Goal: Download file/media: Download file/media

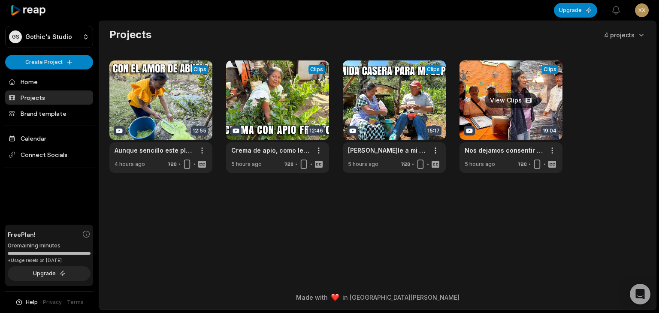
click at [513, 98] on link at bounding box center [511, 117] width 103 height 112
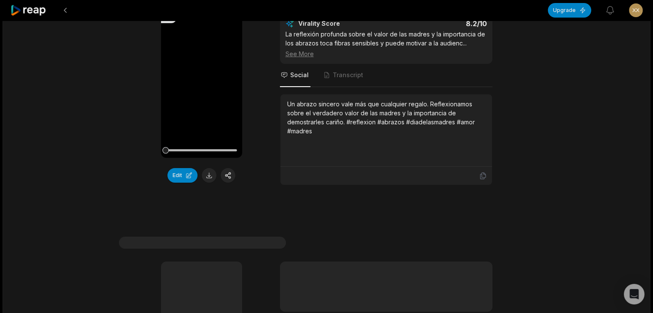
scroll to position [129, 0]
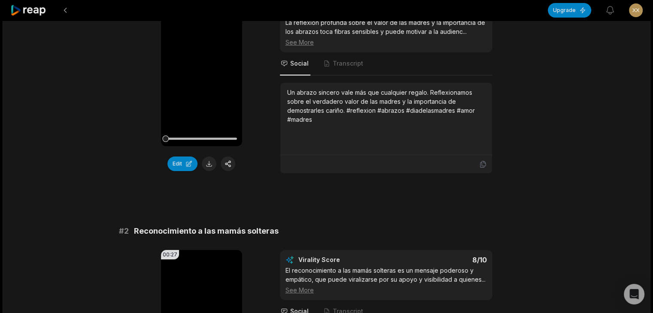
click at [210, 165] on button at bounding box center [209, 164] width 15 height 15
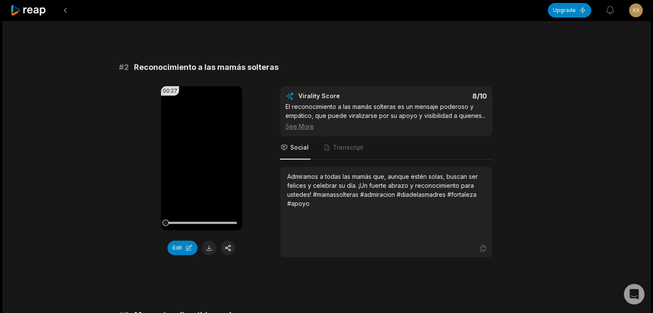
scroll to position [300, 0]
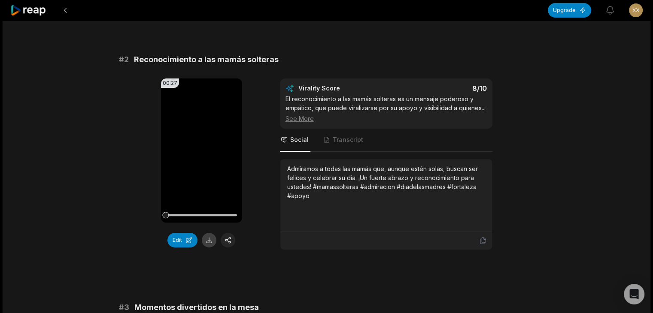
click at [211, 241] on button at bounding box center [209, 240] width 15 height 15
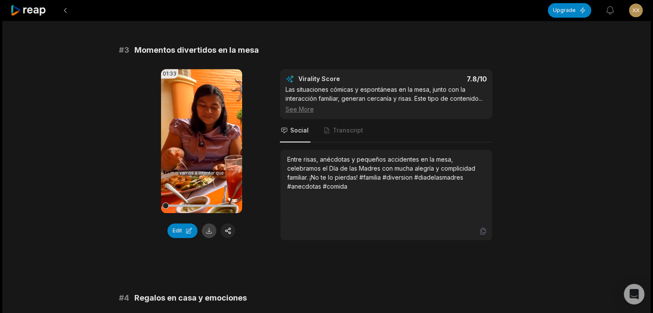
click at [209, 229] on button at bounding box center [209, 231] width 15 height 15
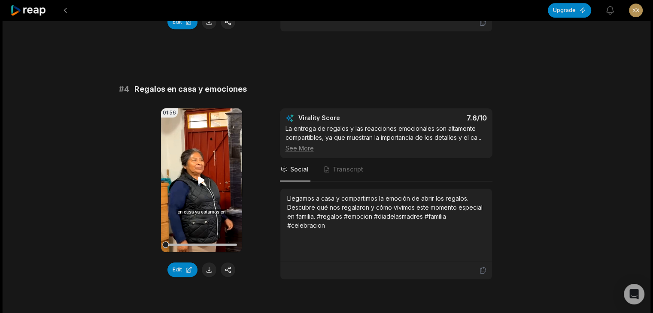
scroll to position [773, 0]
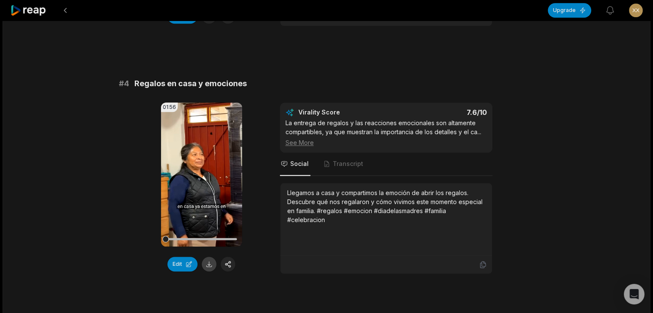
click at [210, 260] on button at bounding box center [209, 264] width 15 height 15
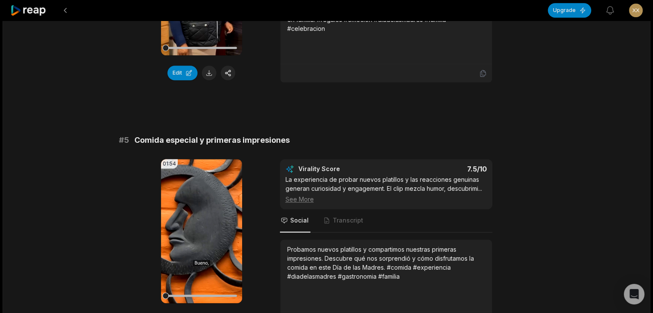
scroll to position [1030, 0]
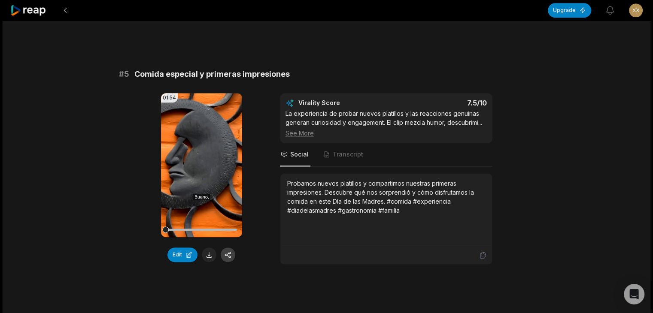
click at [208, 253] on button at bounding box center [209, 255] width 15 height 15
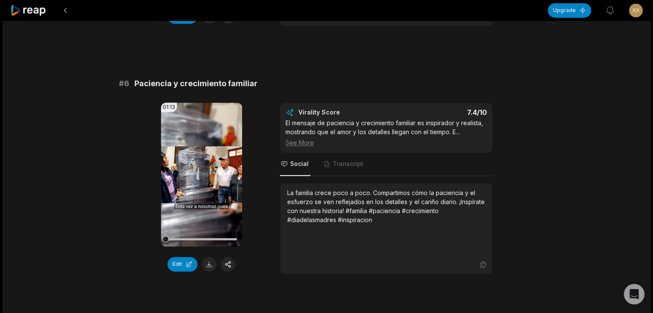
scroll to position [1288, 0]
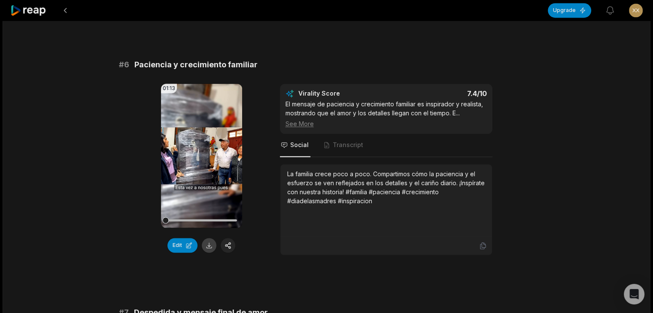
click at [208, 241] on button at bounding box center [209, 245] width 15 height 15
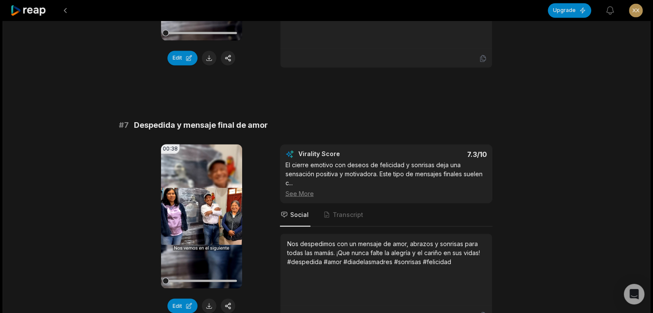
scroll to position [1502, 0]
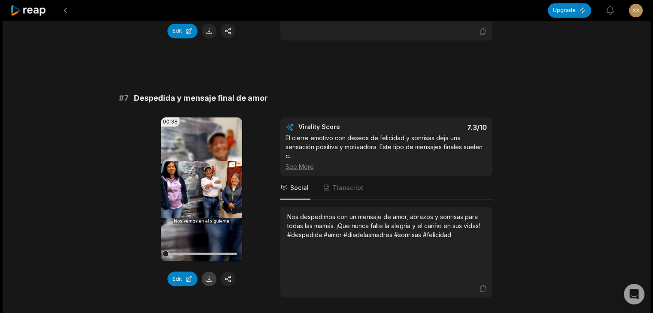
click at [209, 275] on button at bounding box center [209, 279] width 15 height 15
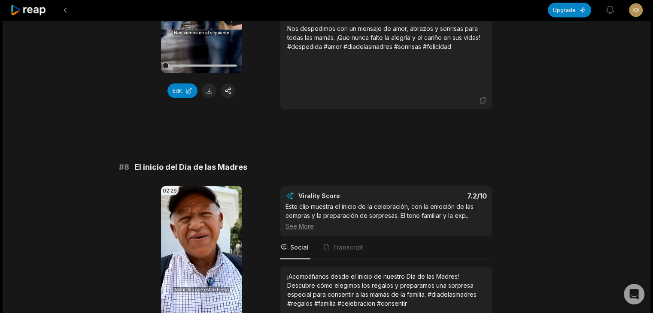
scroll to position [1760, 0]
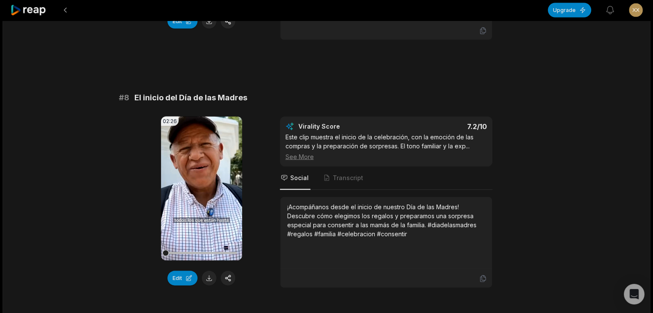
click at [206, 273] on button at bounding box center [209, 278] width 15 height 15
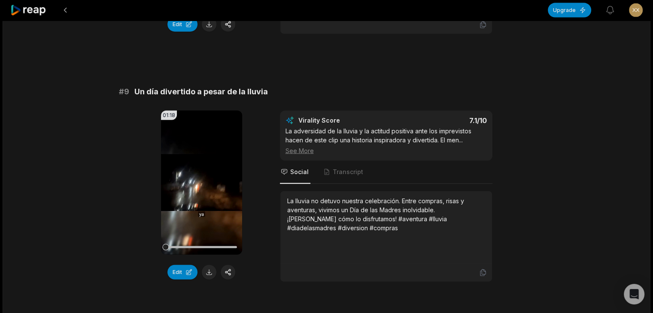
scroll to position [2018, 0]
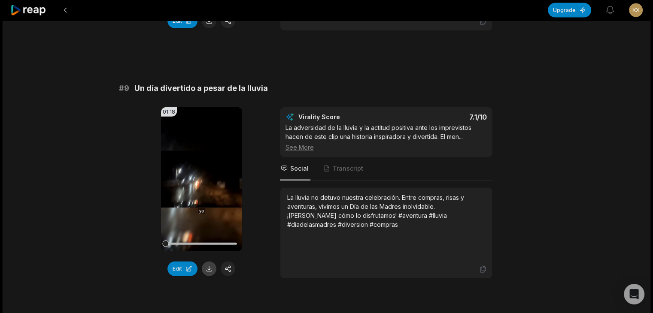
click at [210, 265] on button at bounding box center [209, 269] width 15 height 15
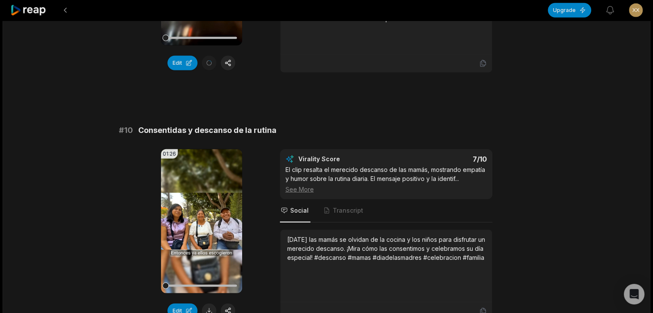
scroll to position [2232, 0]
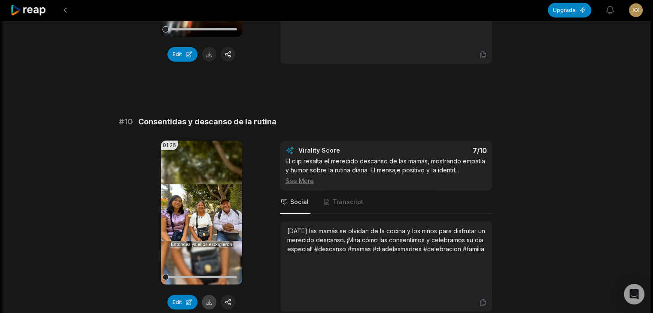
click at [206, 296] on button at bounding box center [209, 302] width 15 height 15
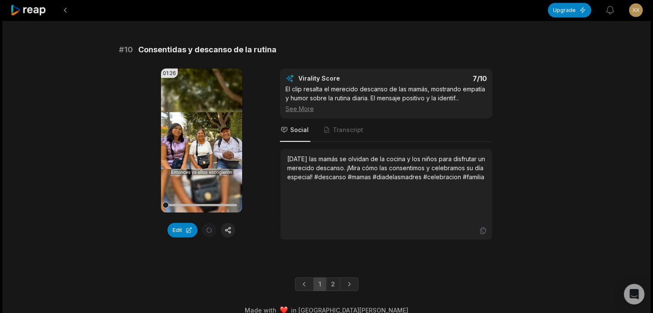
scroll to position [2311, 0]
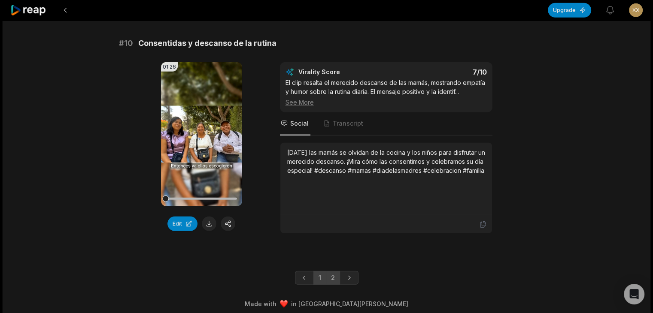
click at [333, 276] on link "2" at bounding box center [333, 278] width 14 height 14
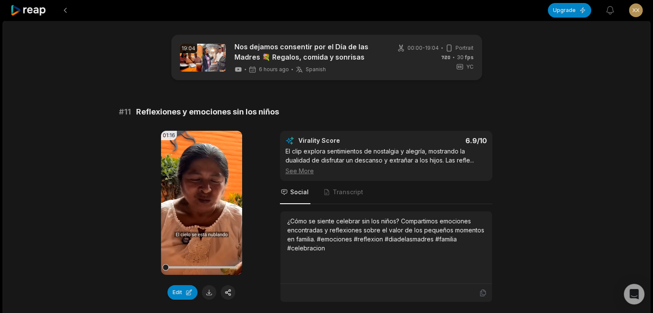
click at [209, 292] on button at bounding box center [209, 292] width 15 height 15
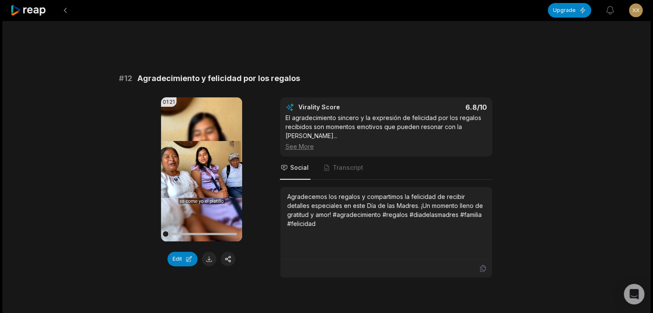
scroll to position [300, 0]
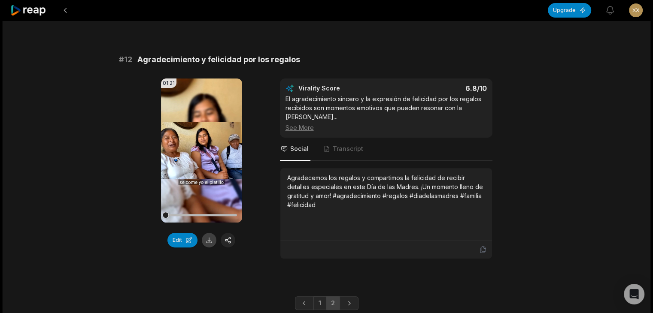
click at [209, 240] on button at bounding box center [209, 240] width 15 height 15
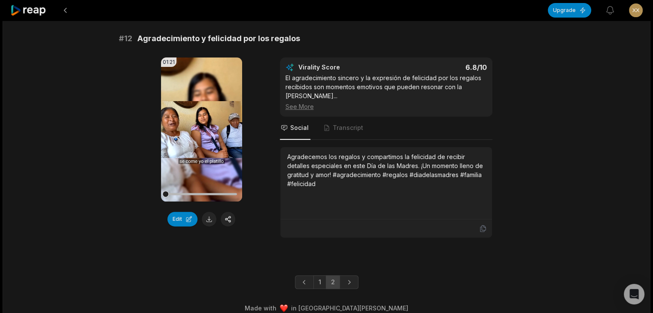
scroll to position [321, 0]
click at [313, 276] on link "1" at bounding box center [319, 283] width 13 height 14
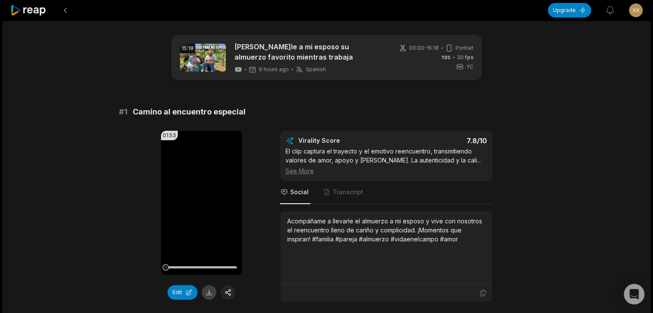
scroll to position [43, 0]
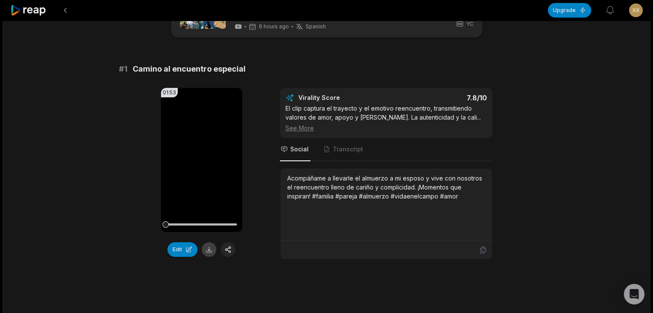
click at [208, 249] on button at bounding box center [209, 250] width 15 height 15
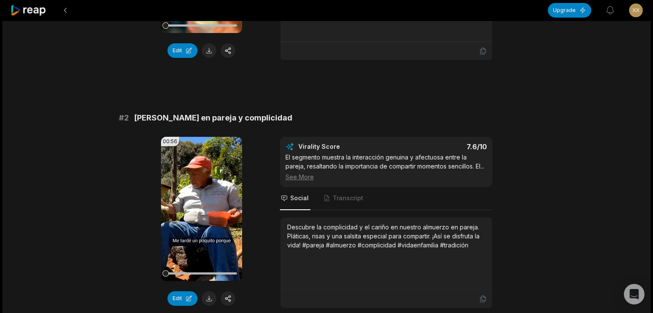
scroll to position [258, 0]
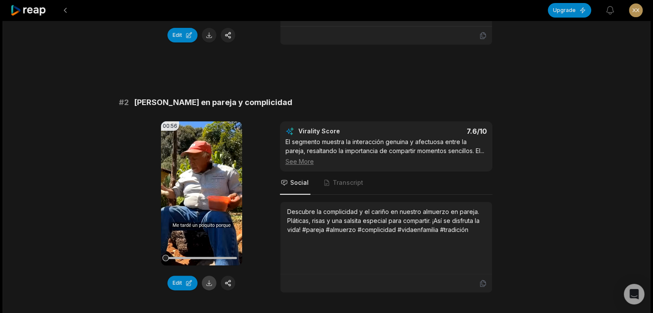
click at [208, 280] on button at bounding box center [209, 283] width 15 height 15
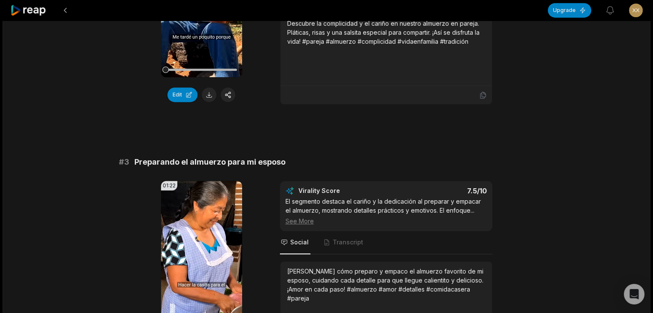
scroll to position [515, 0]
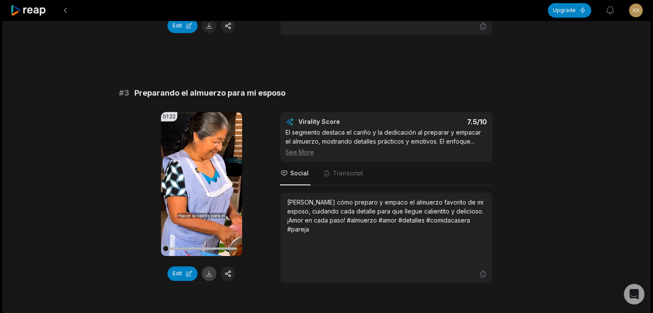
click at [211, 281] on button at bounding box center [209, 274] width 15 height 15
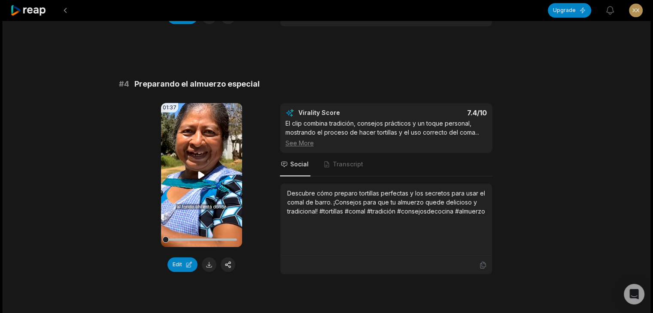
scroll to position [773, 0]
click at [210, 271] on button at bounding box center [209, 264] width 15 height 15
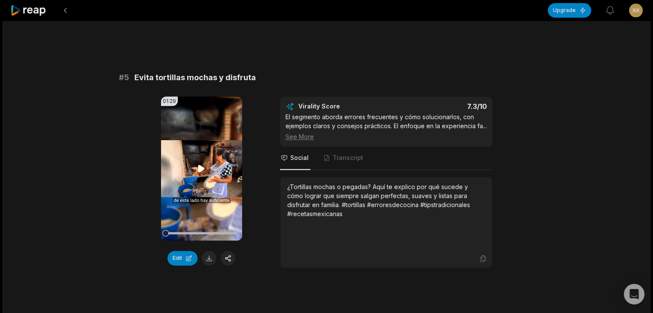
scroll to position [1030, 0]
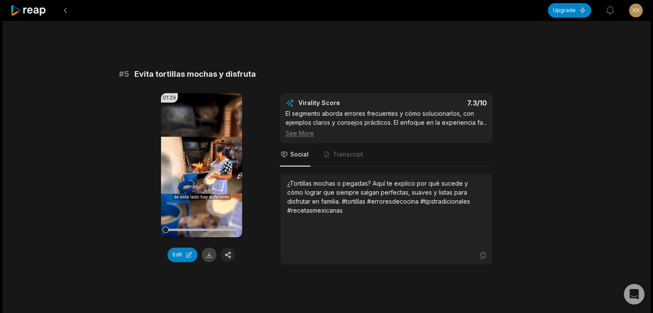
click at [212, 261] on button at bounding box center [209, 255] width 15 height 15
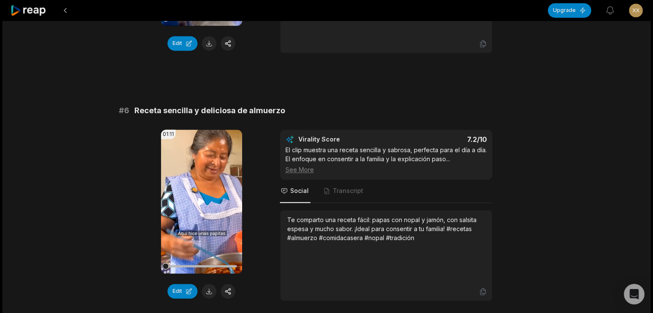
scroll to position [1245, 0]
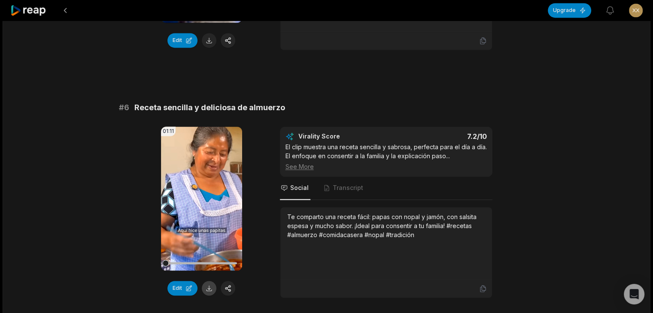
click at [209, 294] on button at bounding box center [209, 288] width 15 height 15
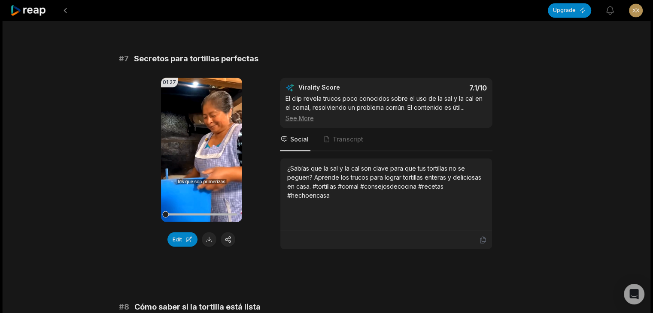
scroll to position [1545, 0]
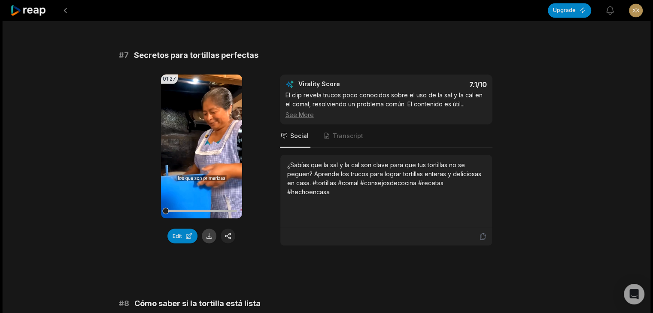
click at [211, 241] on button at bounding box center [209, 236] width 15 height 15
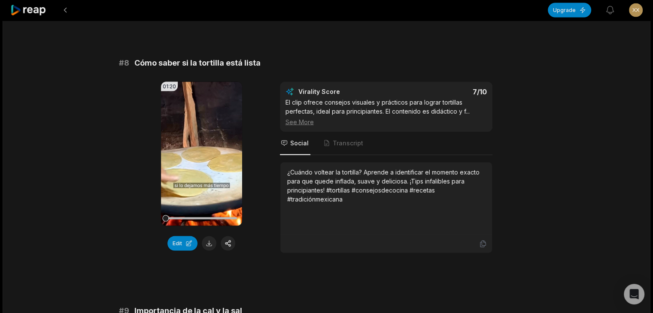
scroll to position [1803, 0]
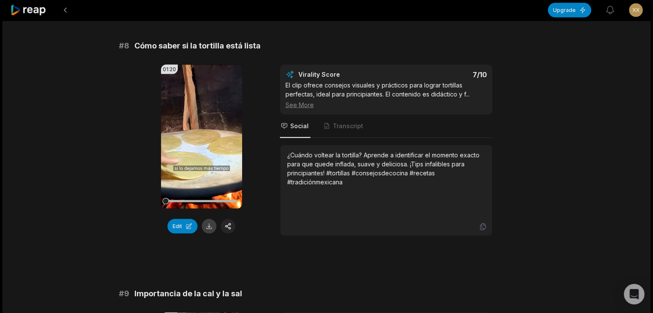
click at [211, 232] on button at bounding box center [209, 226] width 15 height 15
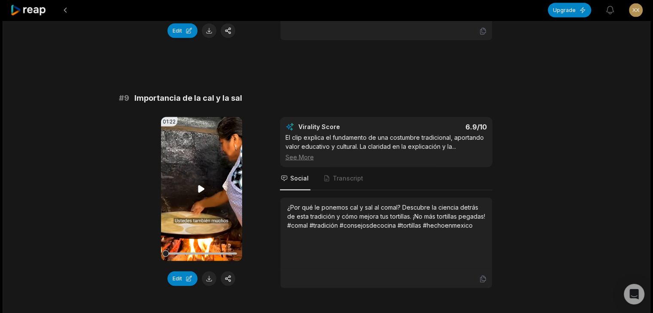
scroll to position [2018, 0]
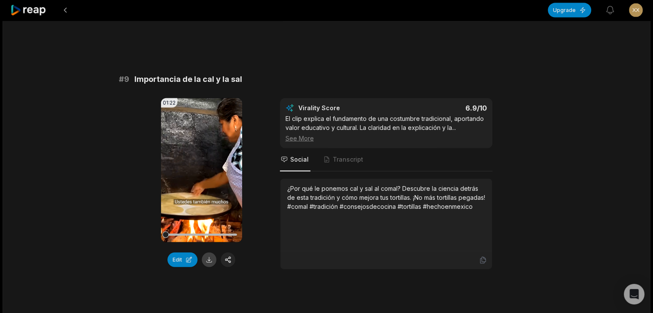
click at [209, 263] on button at bounding box center [209, 260] width 15 height 15
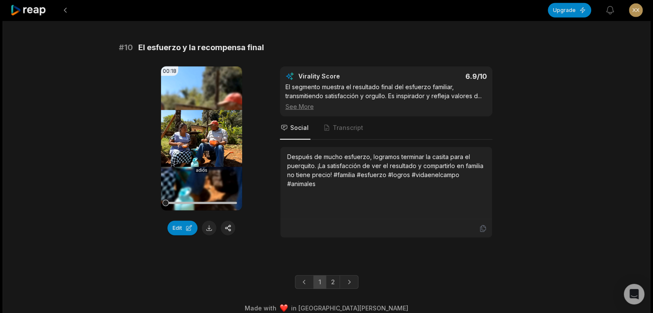
scroll to position [2311, 0]
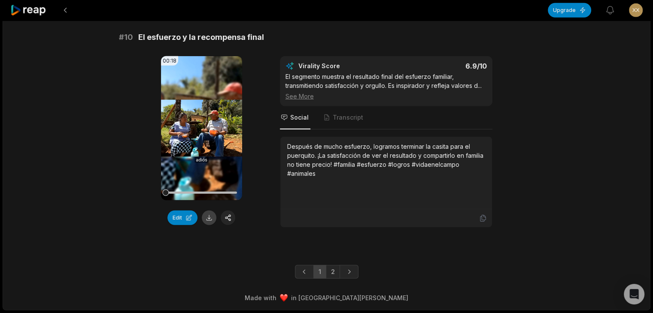
click at [209, 219] on button at bounding box center [209, 218] width 15 height 15
click at [331, 278] on link "2" at bounding box center [333, 272] width 14 height 14
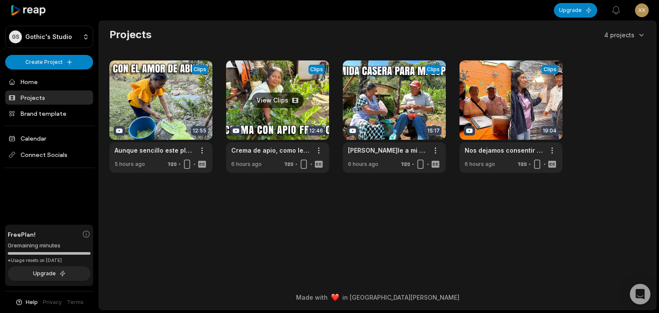
click at [279, 103] on link at bounding box center [277, 117] width 103 height 112
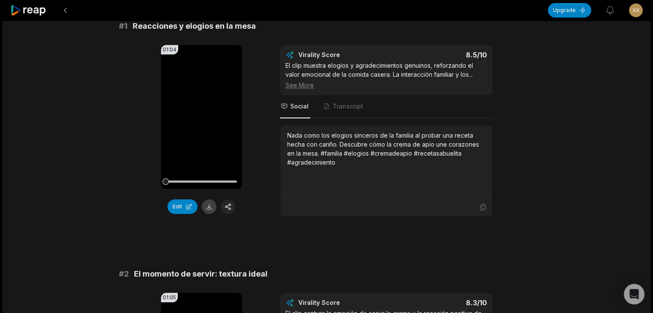
click at [208, 209] on button at bounding box center [209, 207] width 15 height 15
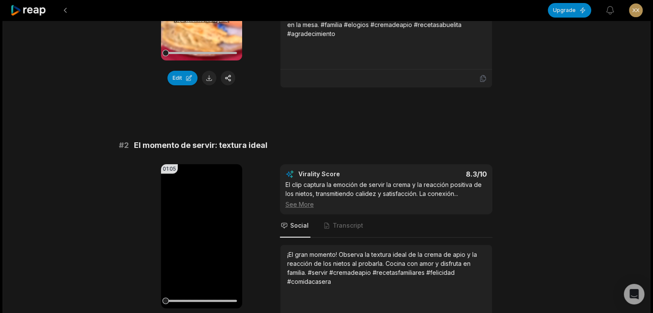
scroll to position [300, 0]
